Goal: Transaction & Acquisition: Purchase product/service

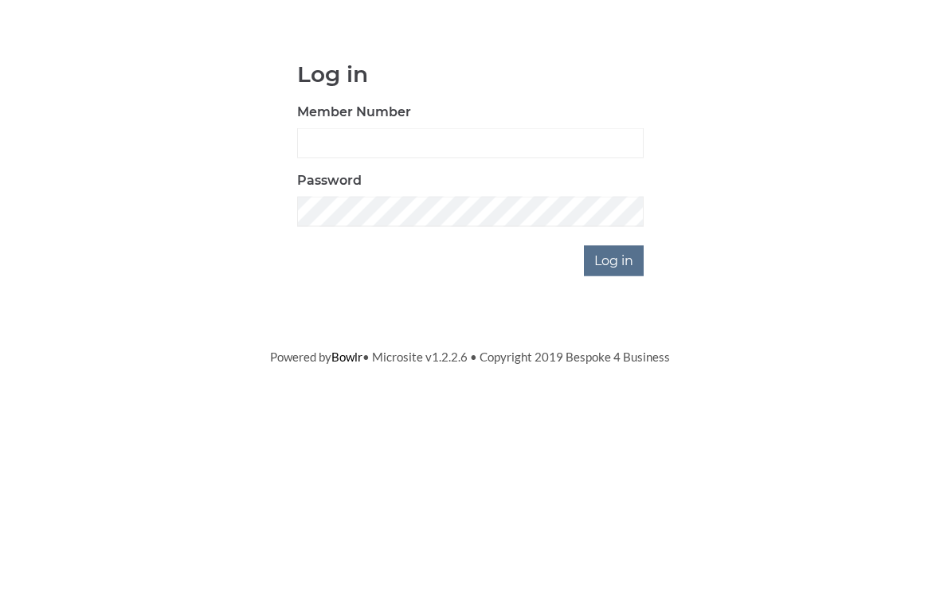
scroll to position [119, 0]
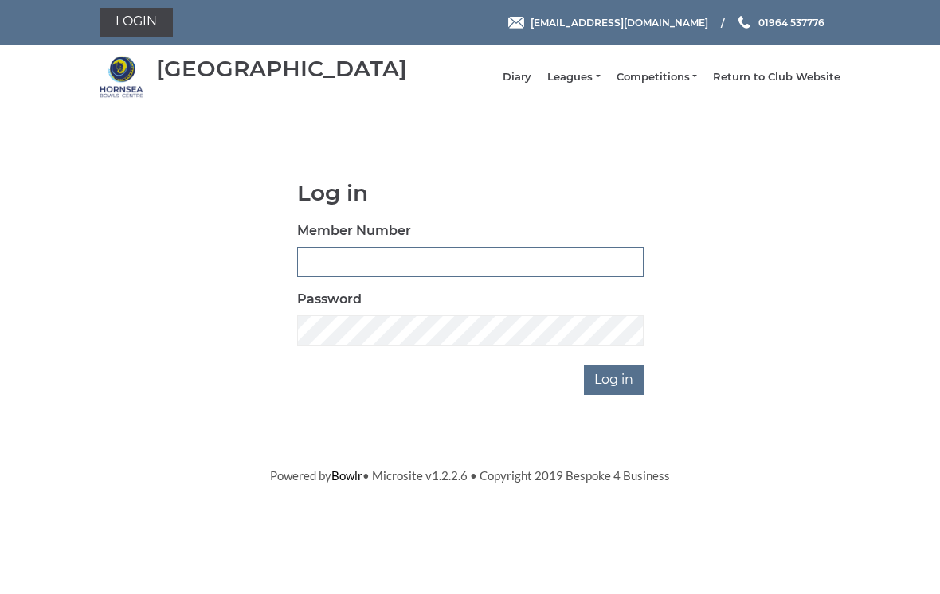
type input "0196"
click at [615, 391] on input "Log in" at bounding box center [614, 380] width 60 height 30
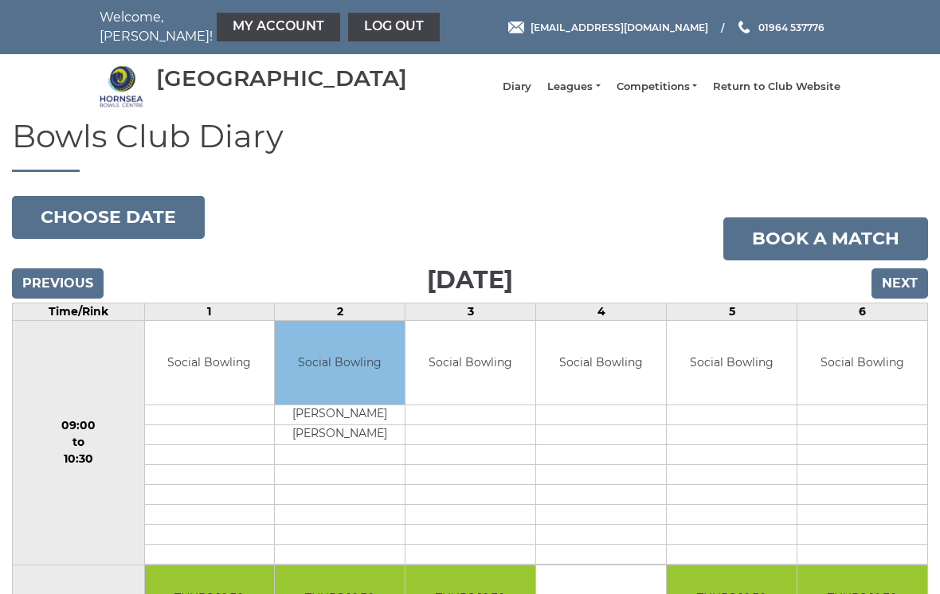
click at [242, 25] on link "My Account" at bounding box center [278, 27] width 123 height 29
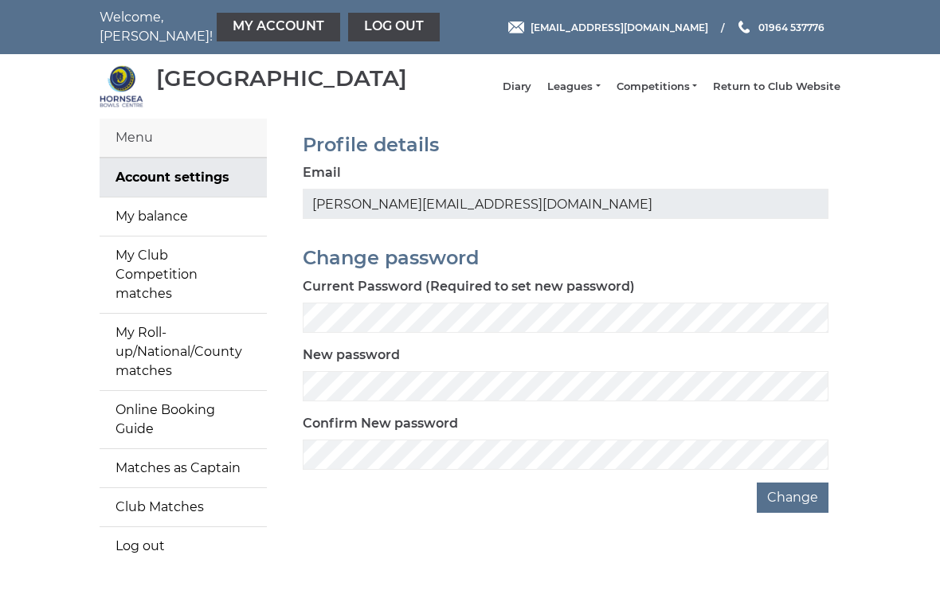
click at [195, 221] on link "My balance" at bounding box center [183, 216] width 167 height 38
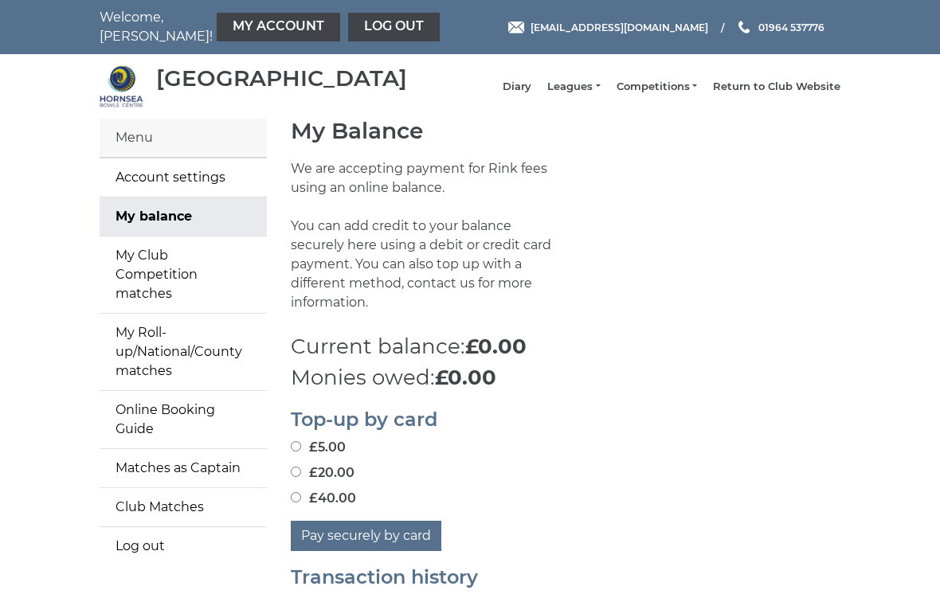
click at [294, 467] on input "£20.00" at bounding box center [296, 472] width 10 height 10
radio input "true"
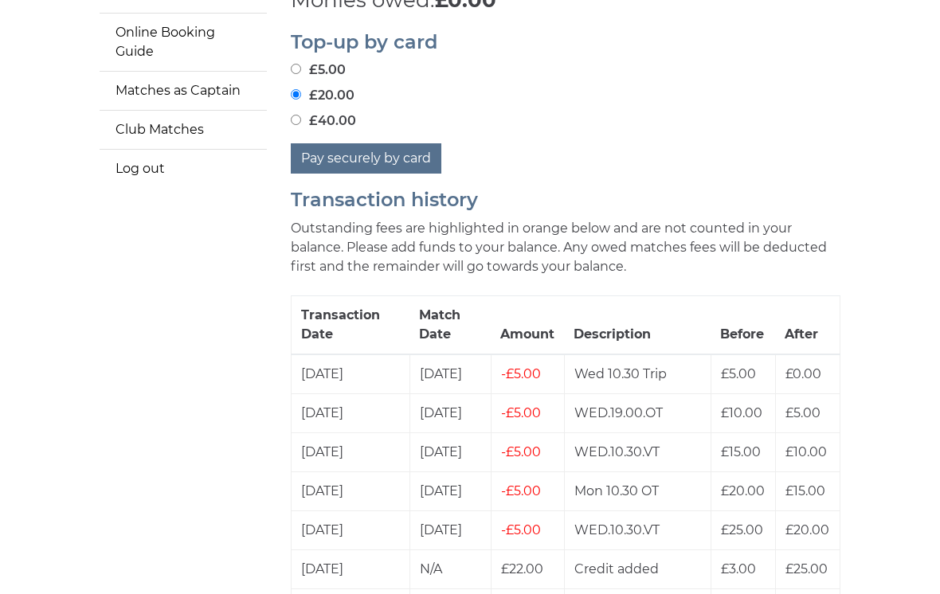
scroll to position [384, 0]
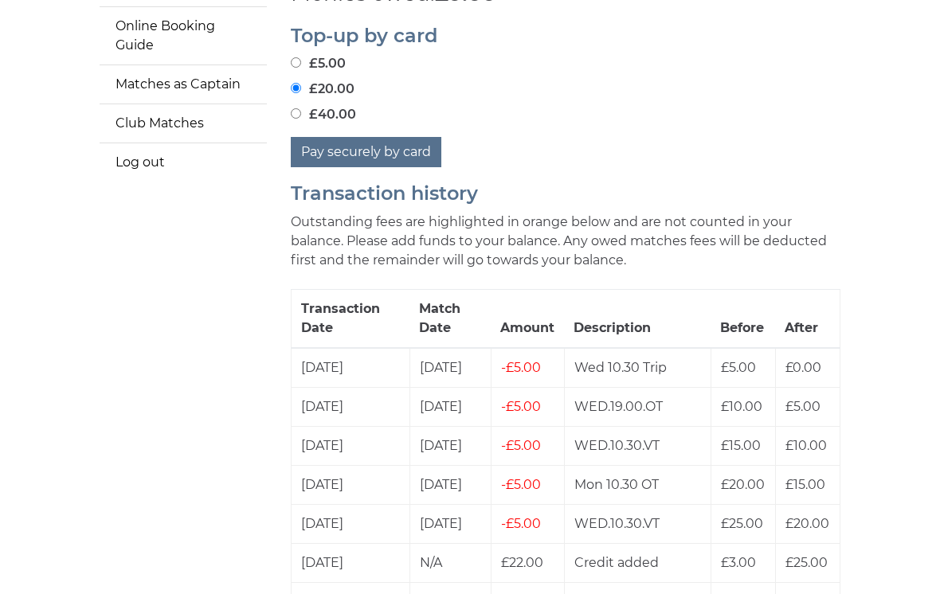
click at [391, 145] on button "Pay securely by card" at bounding box center [366, 152] width 151 height 30
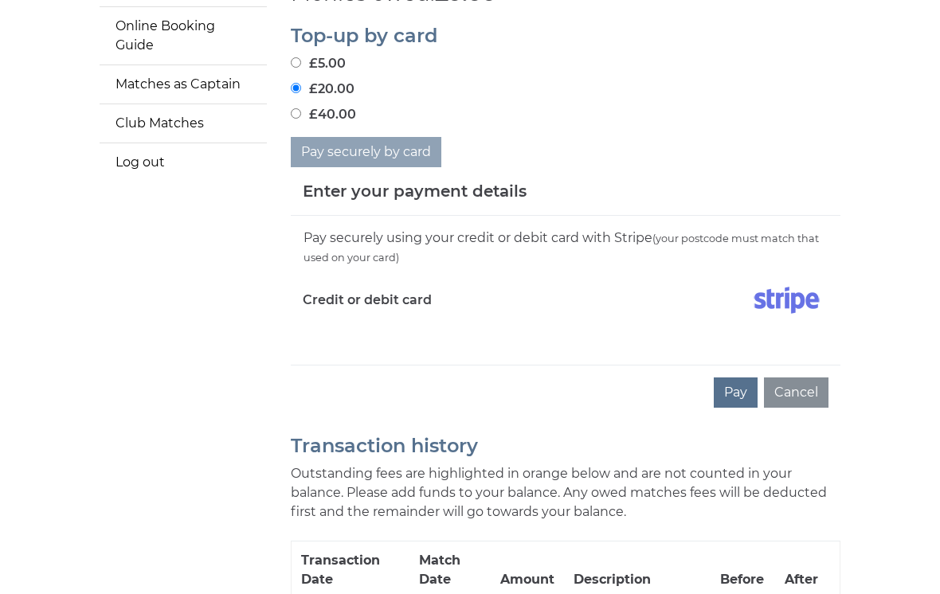
click at [502, 373] on div "Pay Cancel" at bounding box center [565, 392] width 549 height 55
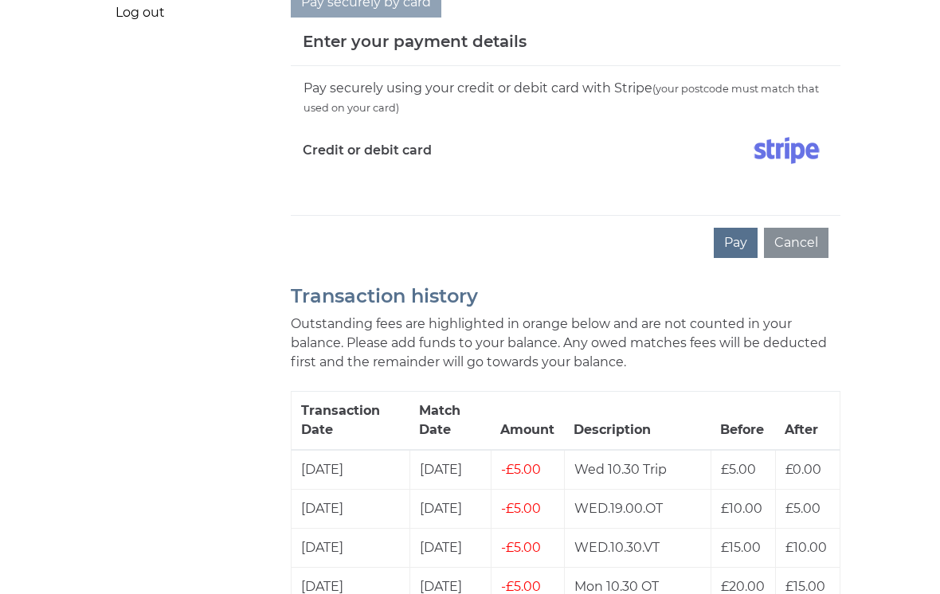
scroll to position [532, 0]
click at [375, 218] on div "Pay Cancel" at bounding box center [565, 244] width 549 height 55
click at [737, 231] on button "Pay" at bounding box center [736, 244] width 44 height 30
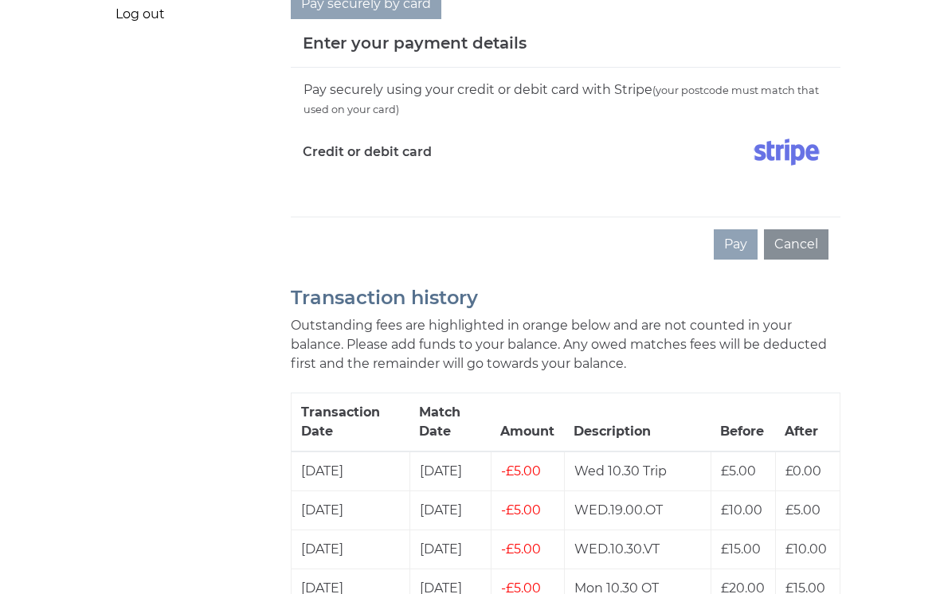
scroll to position [533, 0]
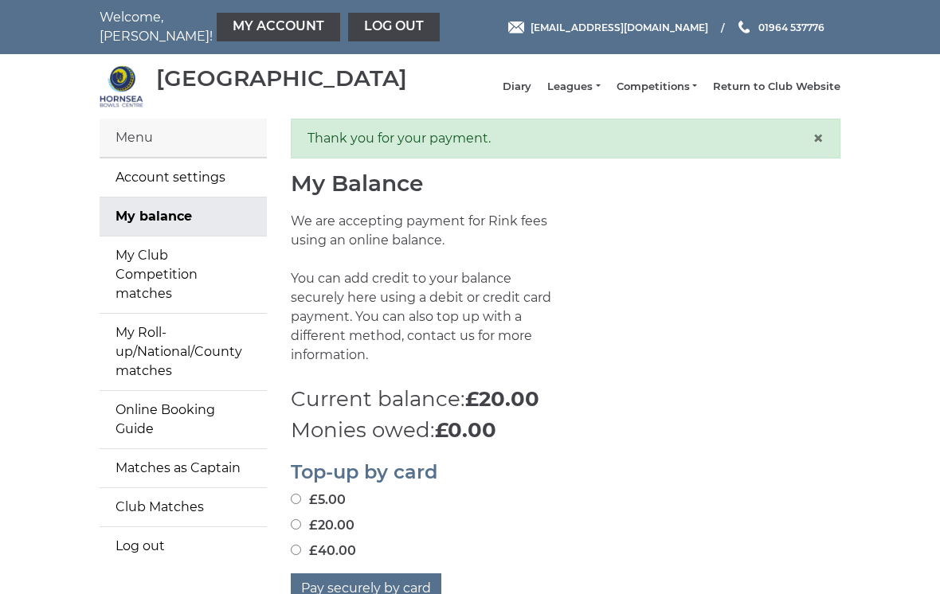
click at [596, 94] on link "Leagues" at bounding box center [573, 87] width 53 height 14
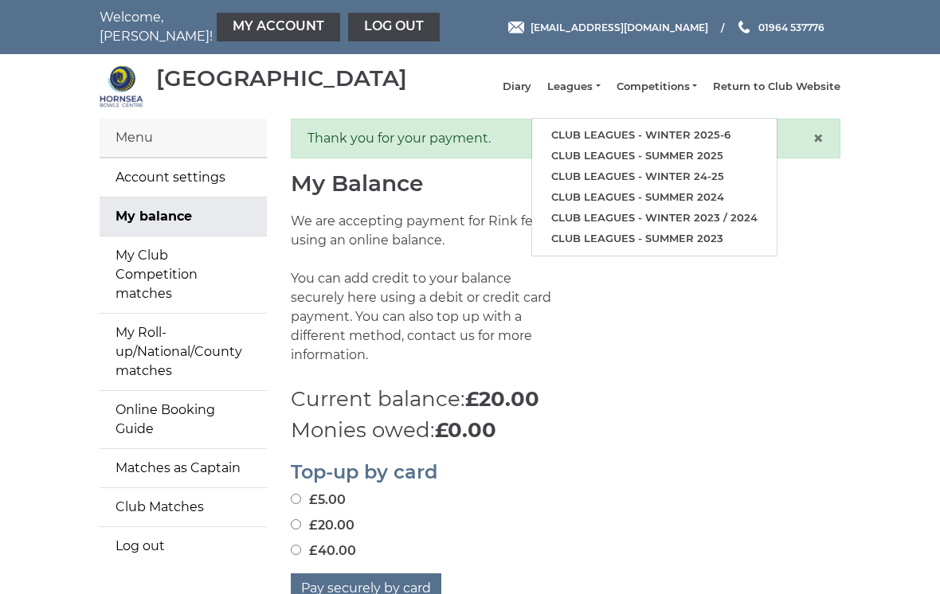
click at [598, 87] on li "Leagues Club leagues - Winter 2025-6 Club leagues - Summer 2025 Club leagues - …" at bounding box center [565, 87] width 68 height 30
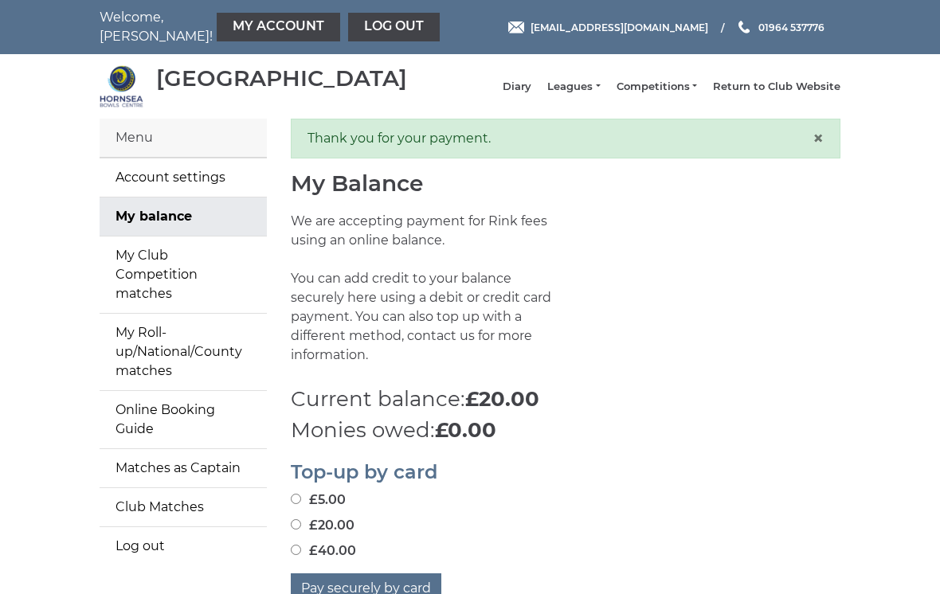
click at [600, 90] on link "Leagues" at bounding box center [573, 87] width 53 height 14
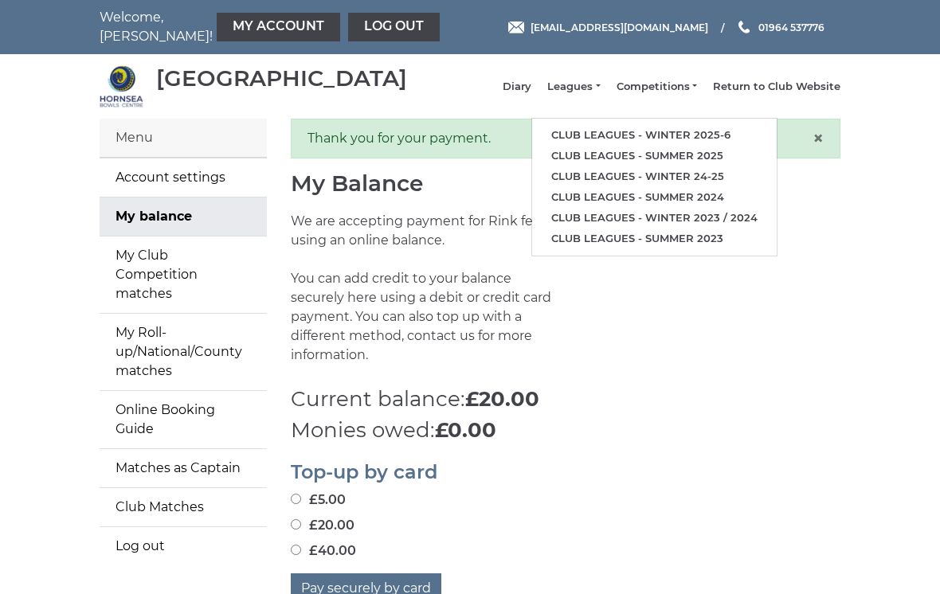
click at [694, 139] on link "Club leagues - Winter 2025-6" at bounding box center [654, 135] width 244 height 21
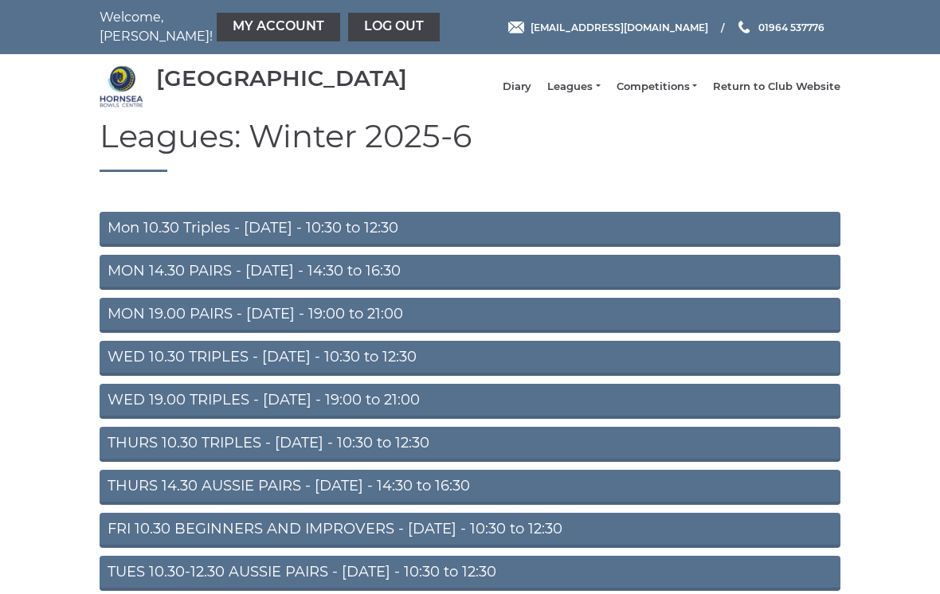
click at [491, 363] on link "WED 10.30 TRIPLES - Wednesday - 10:30 to 12:30" at bounding box center [470, 358] width 741 height 35
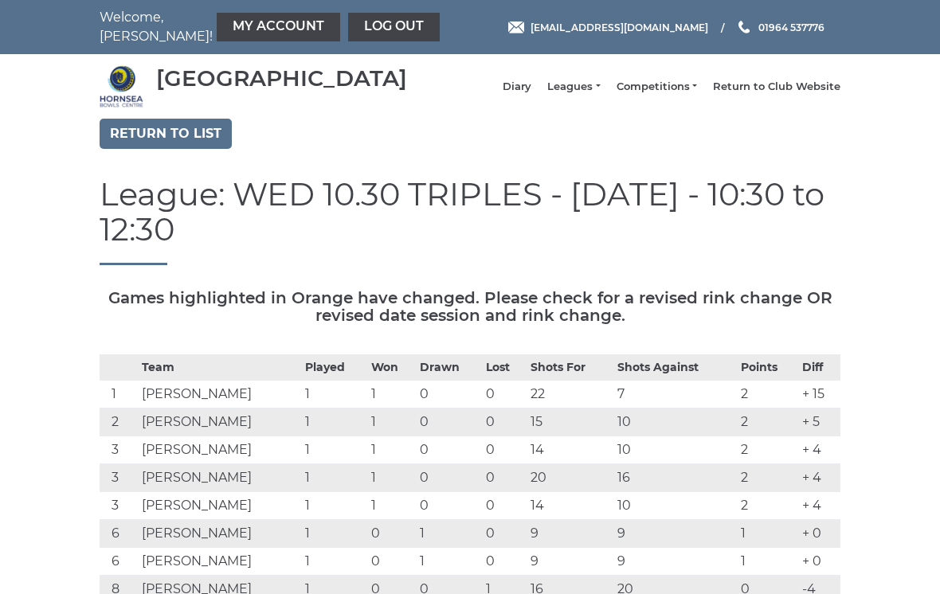
click at [181, 146] on link "Return to list" at bounding box center [166, 134] width 132 height 30
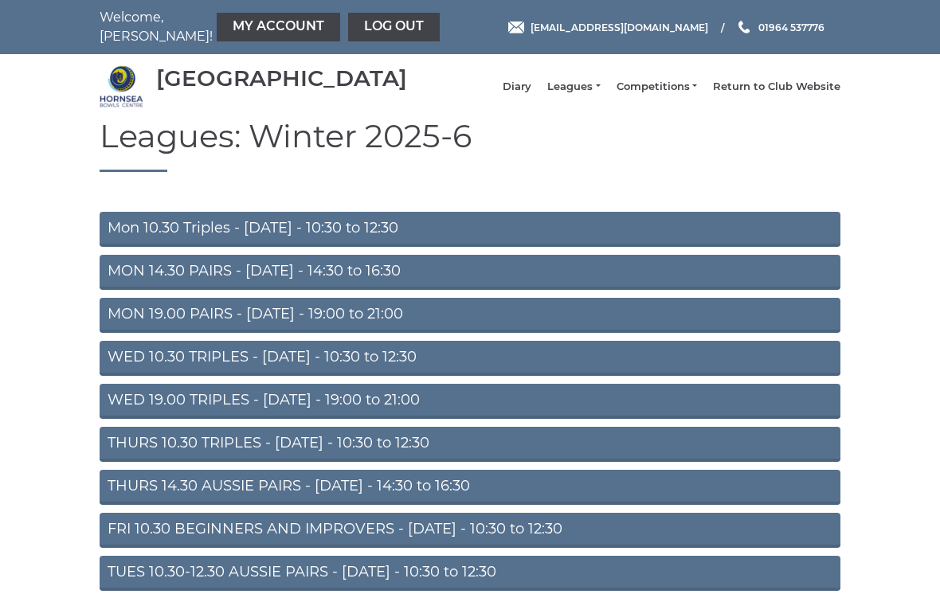
click at [554, 415] on link "WED 19.00 TRIPLES - [DATE] - 19:00 to 21:00" at bounding box center [470, 401] width 741 height 35
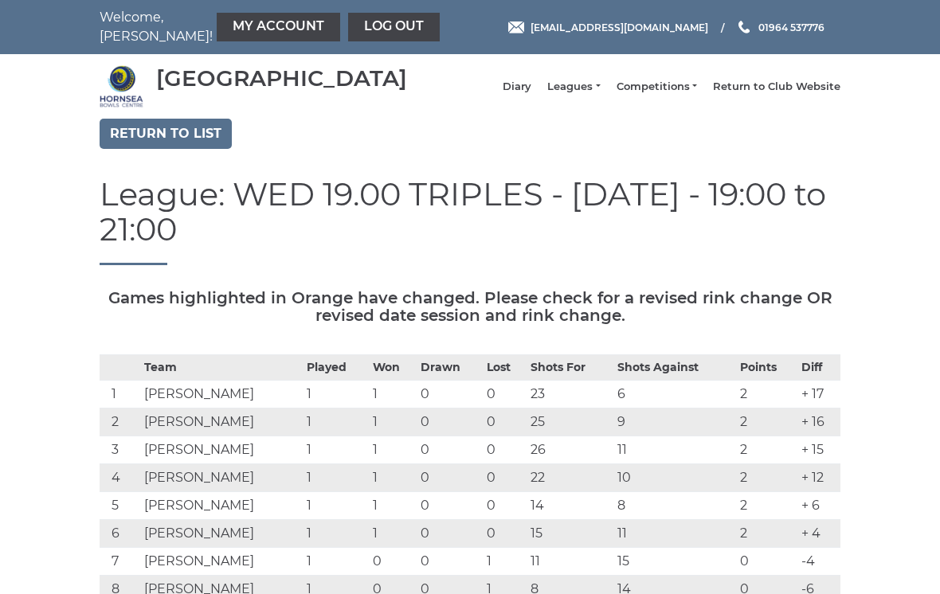
click at [530, 91] on link "Diary" at bounding box center [516, 87] width 29 height 14
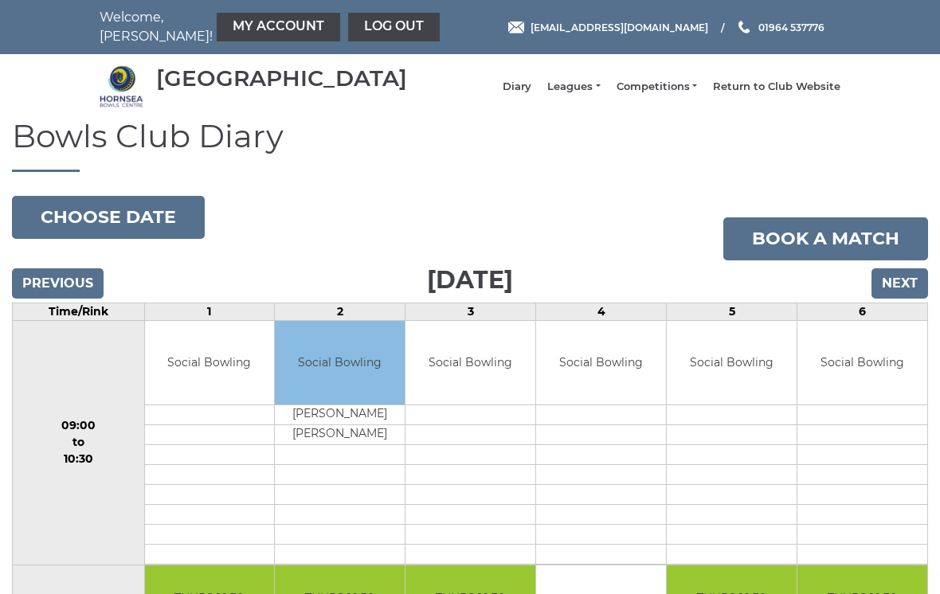
click at [357, 28] on link "Log out" at bounding box center [394, 27] width 92 height 29
